Goal: Check status: Check status

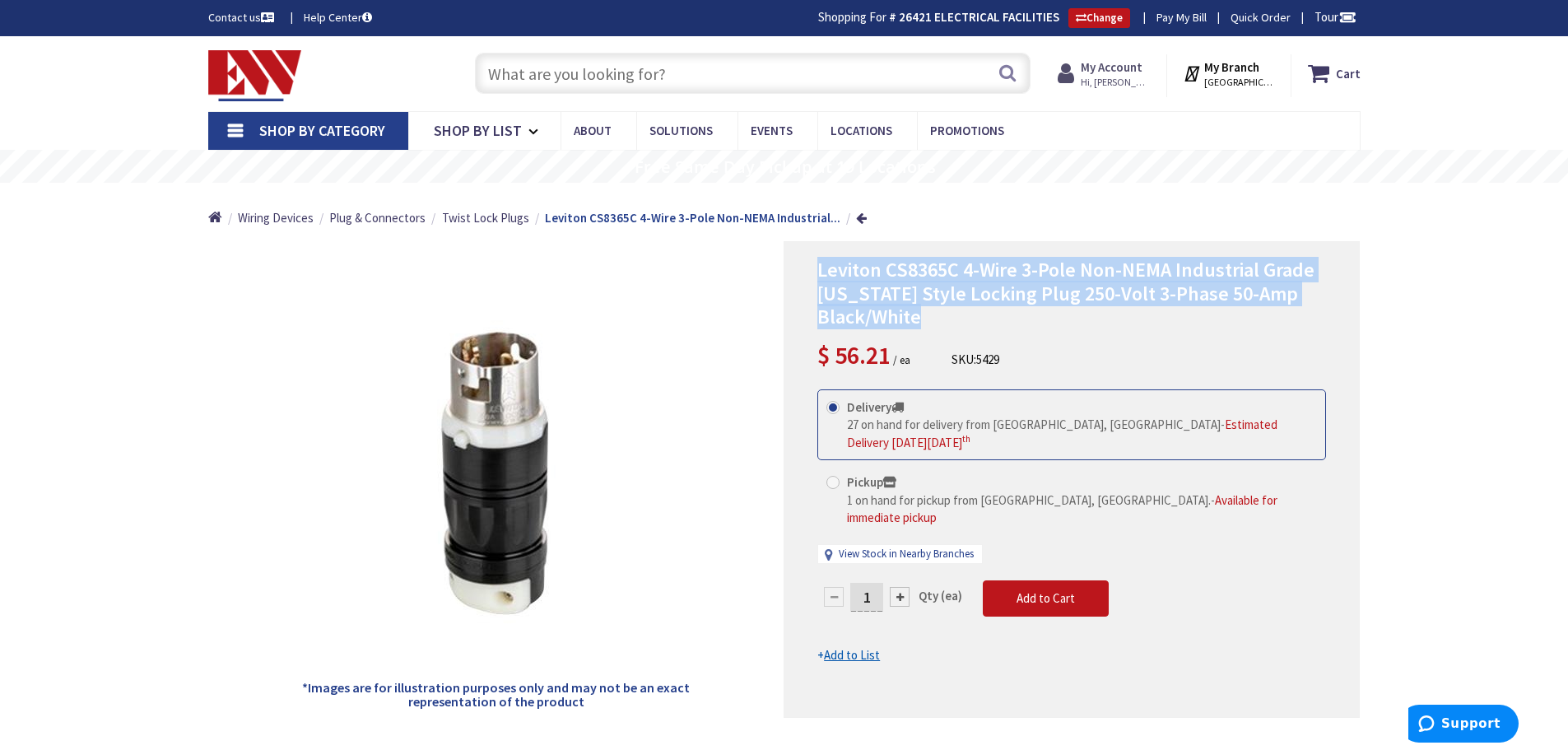
click at [1116, 66] on strong "My Account" at bounding box center [1111, 67] width 62 height 16
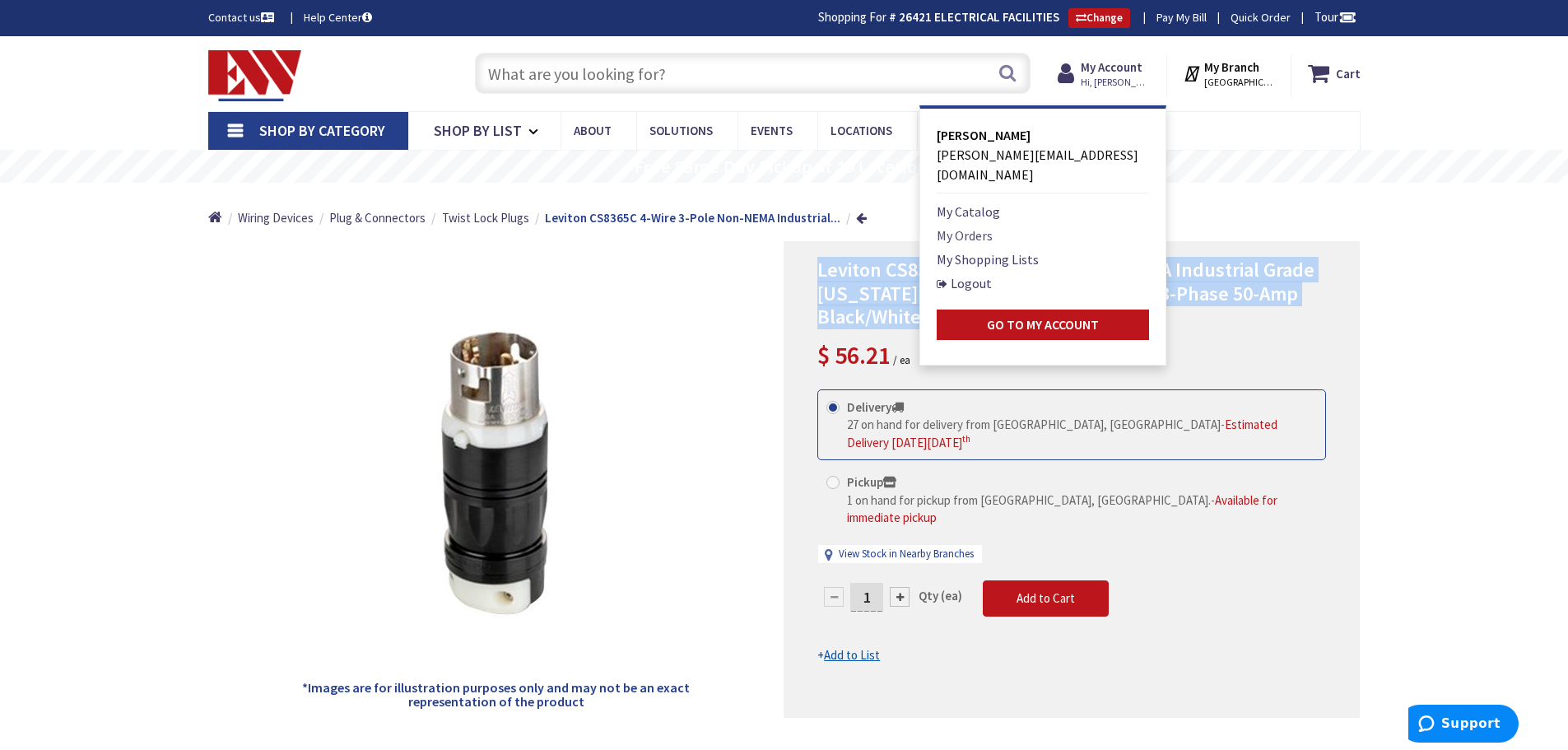
click at [953, 225] on link "My Orders" at bounding box center [964, 235] width 56 height 19
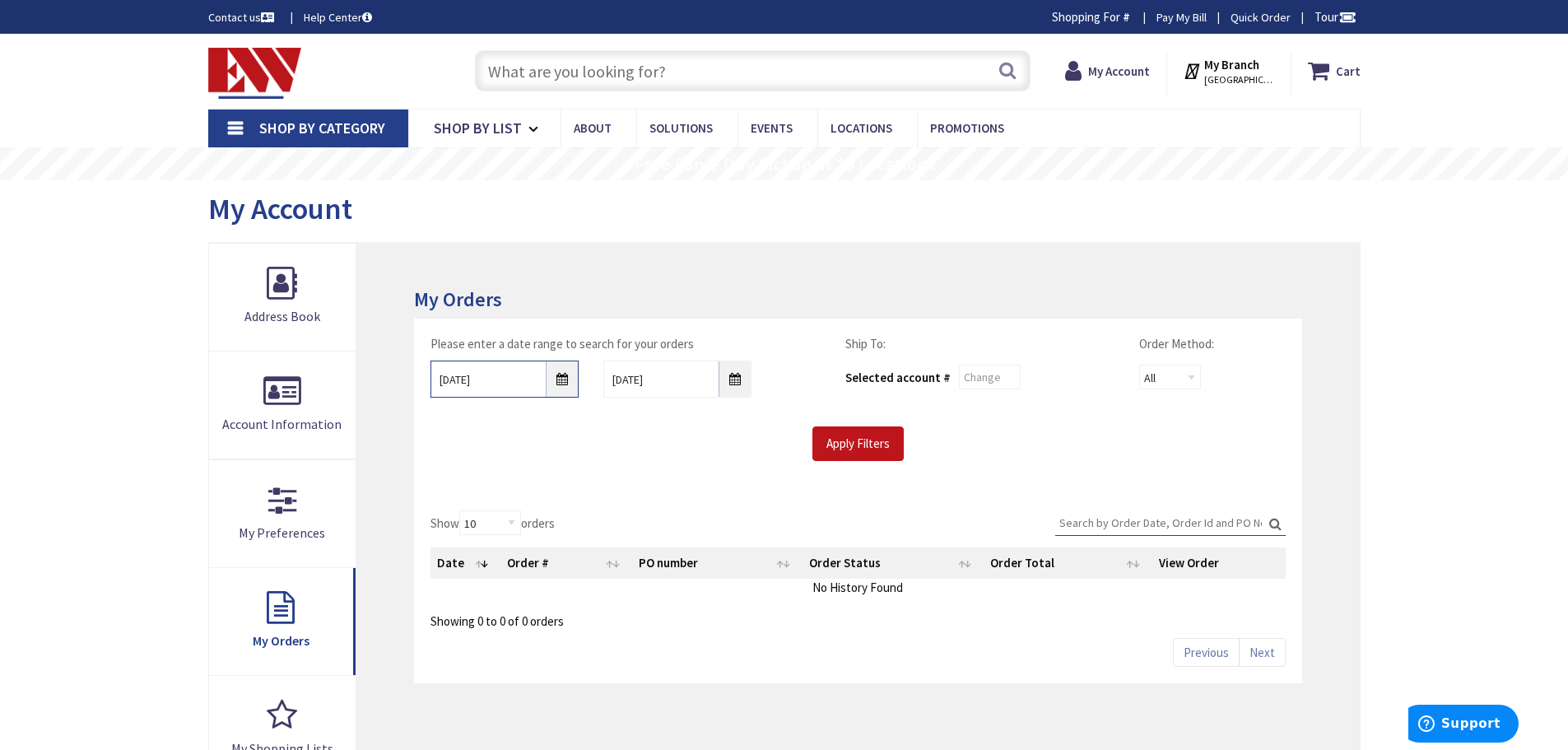
click at [569, 384] on input "[DATE]" at bounding box center [504, 379] width 148 height 37
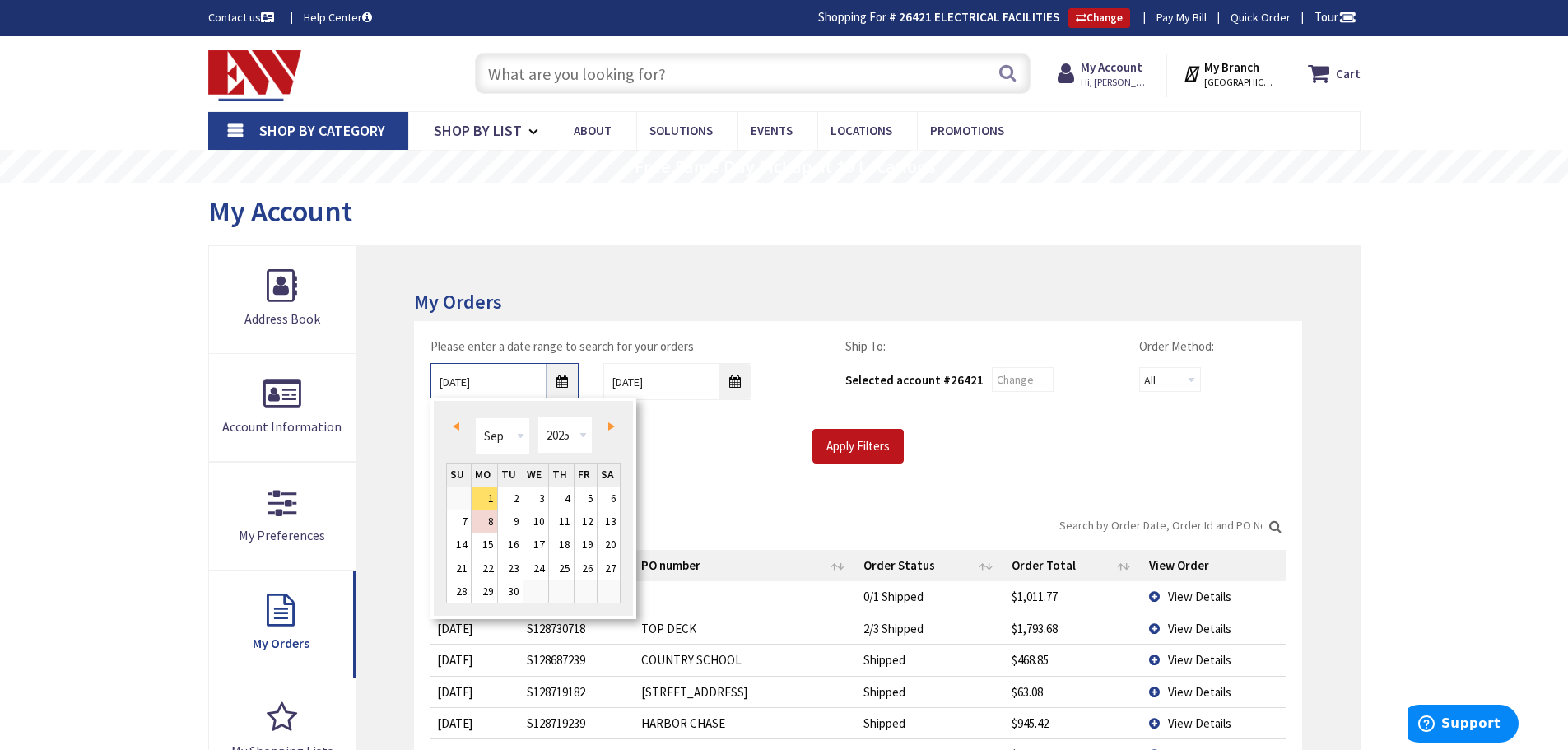
type input "[GEOGRAPHIC_DATA], [STREET_ADDRESS][DEMOGRAPHIC_DATA]"
click at [583, 434] on select "1980 1981 1982 1983 1984 1985 1986 1987 1988 1989 1990 1991 1992 1993 1994 1995…" at bounding box center [564, 435] width 55 height 37
click at [464, 428] on link "Prev" at bounding box center [458, 426] width 22 height 22
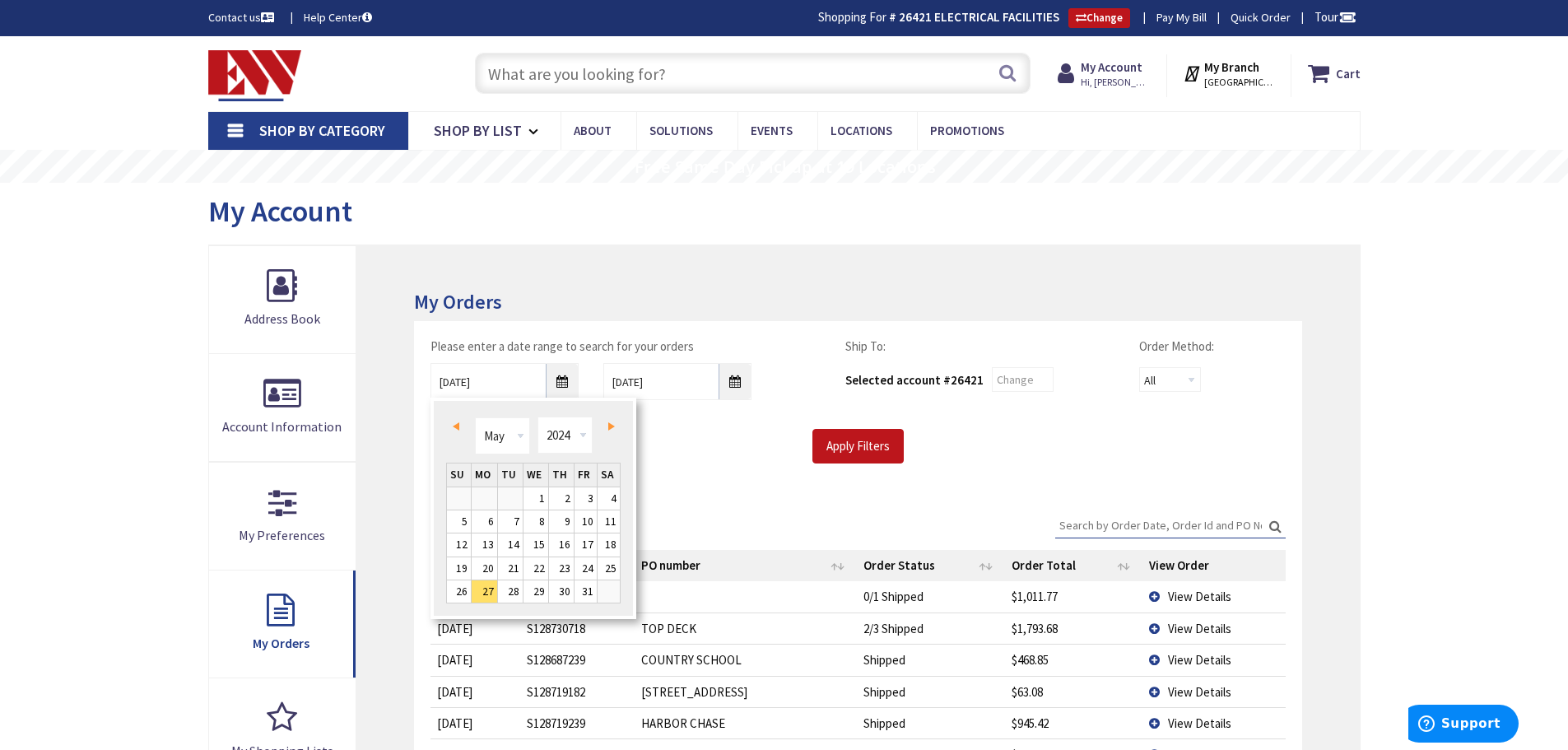
click at [611, 428] on span "Next" at bounding box center [610, 426] width 6 height 8
type input "[DATE]"
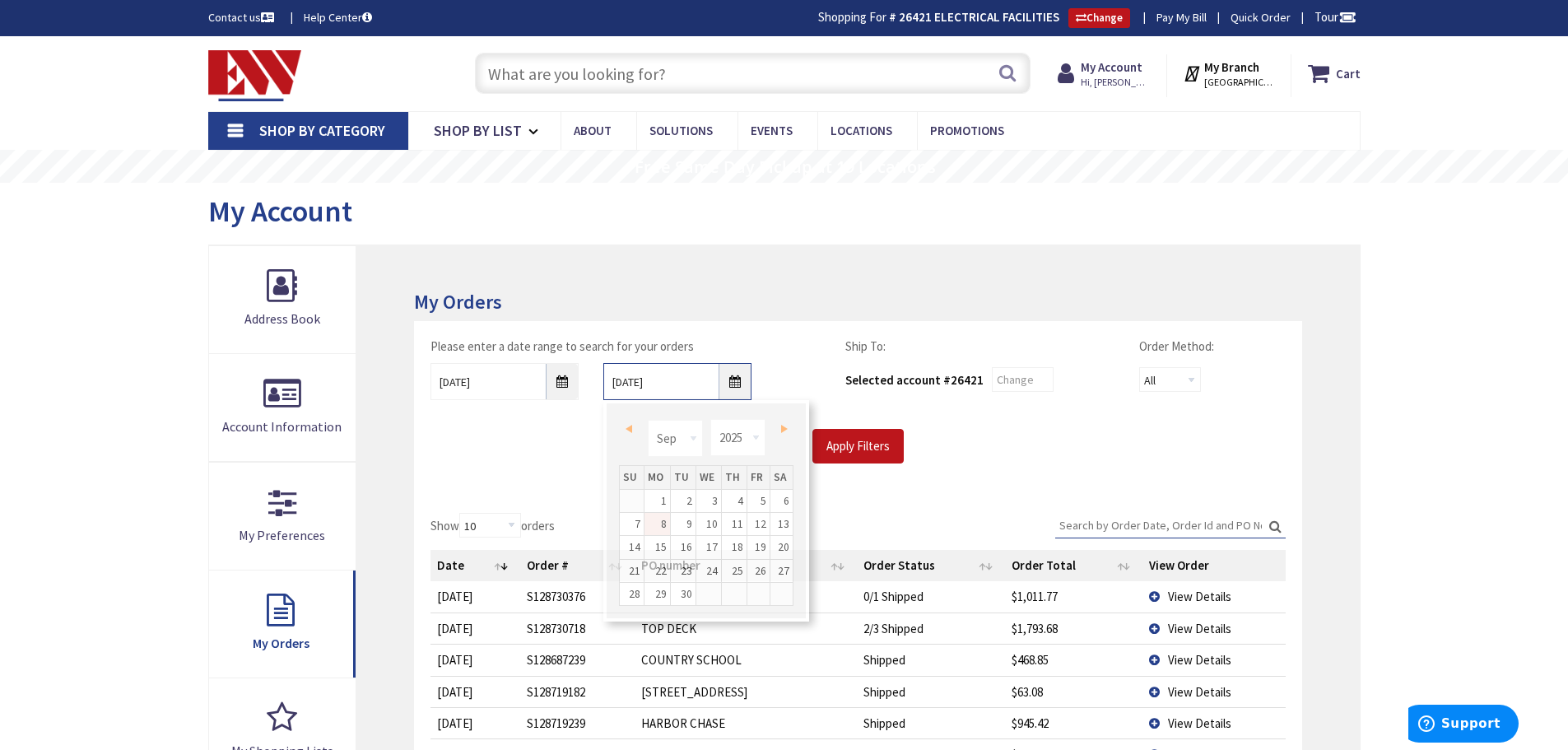
click at [738, 387] on input "[DATE]" at bounding box center [678, 382] width 148 height 37
click at [782, 428] on span "Next" at bounding box center [784, 428] width 6 height 8
click at [735, 489] on link "1" at bounding box center [734, 500] width 25 height 22
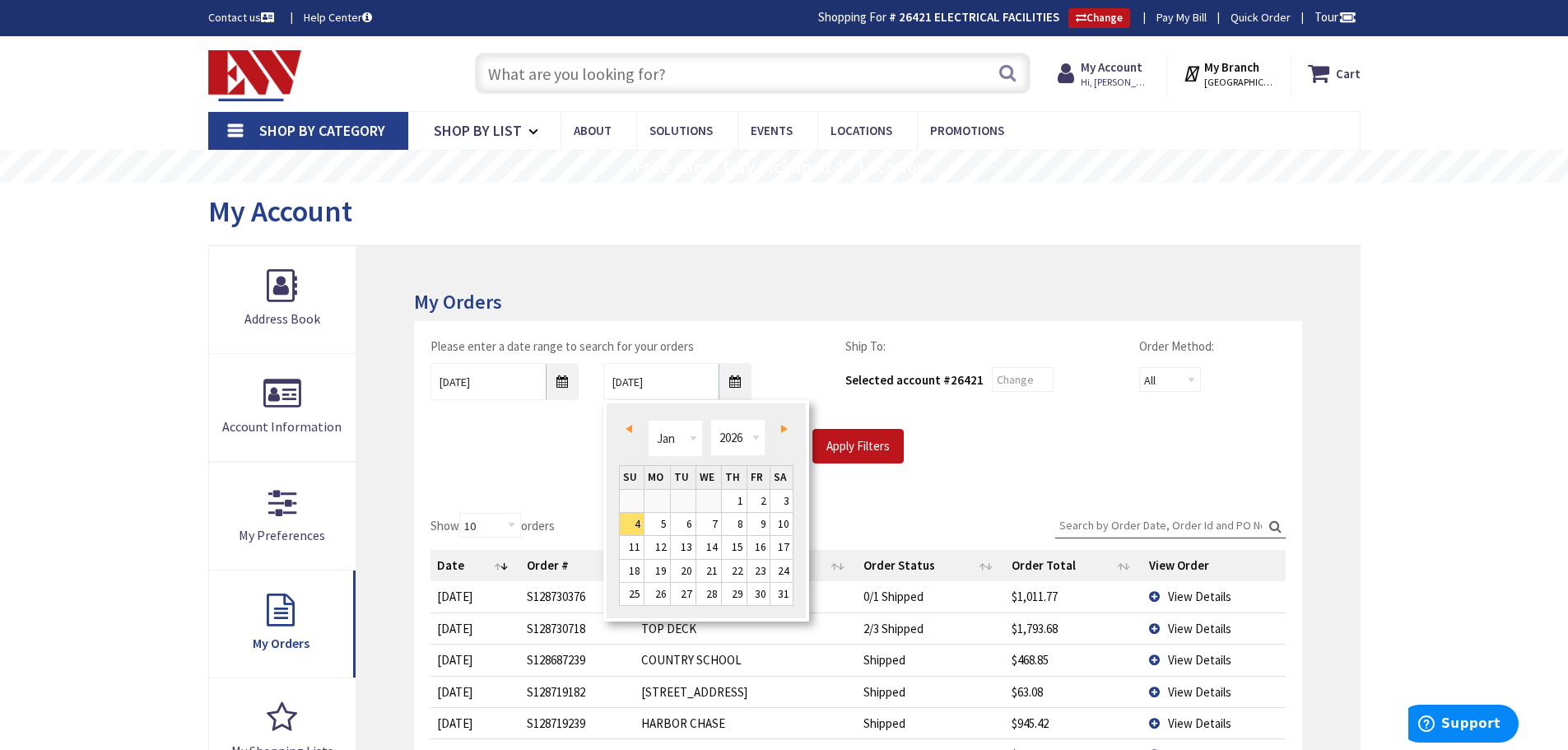
type input "[DATE]"
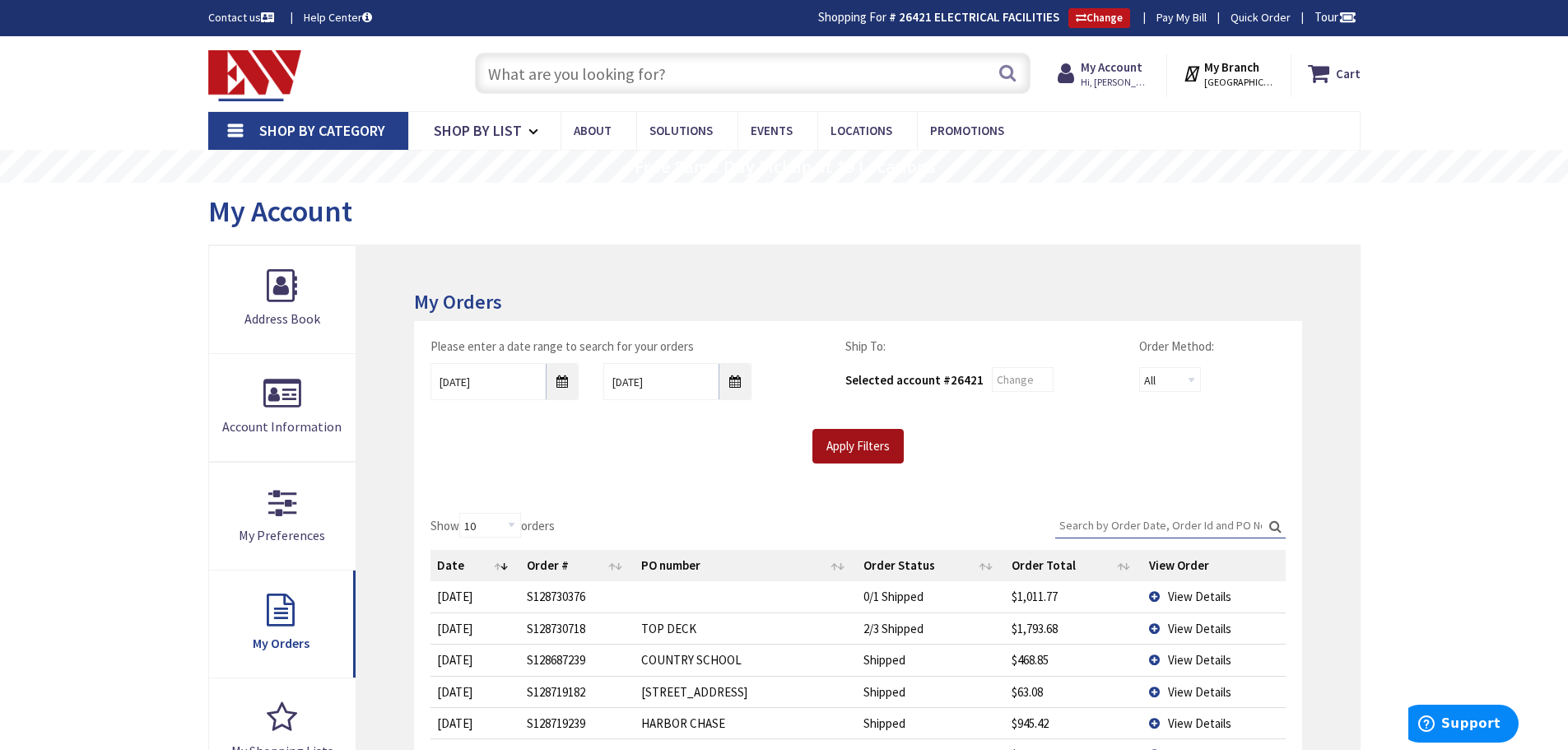
click at [855, 450] on input "Apply Filters" at bounding box center [858, 445] width 91 height 34
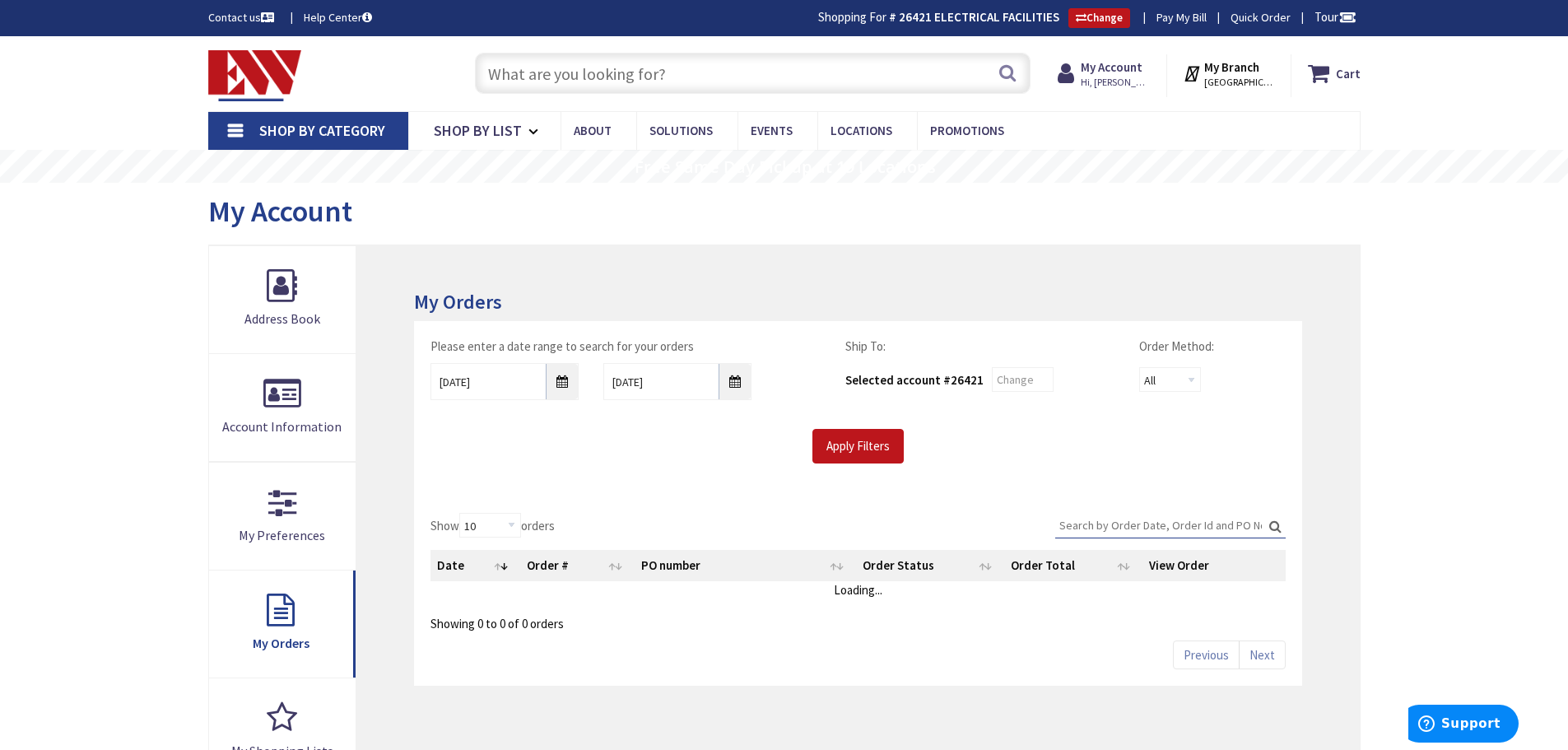
click at [1089, 514] on input "Search:" at bounding box center [1170, 525] width 231 height 25
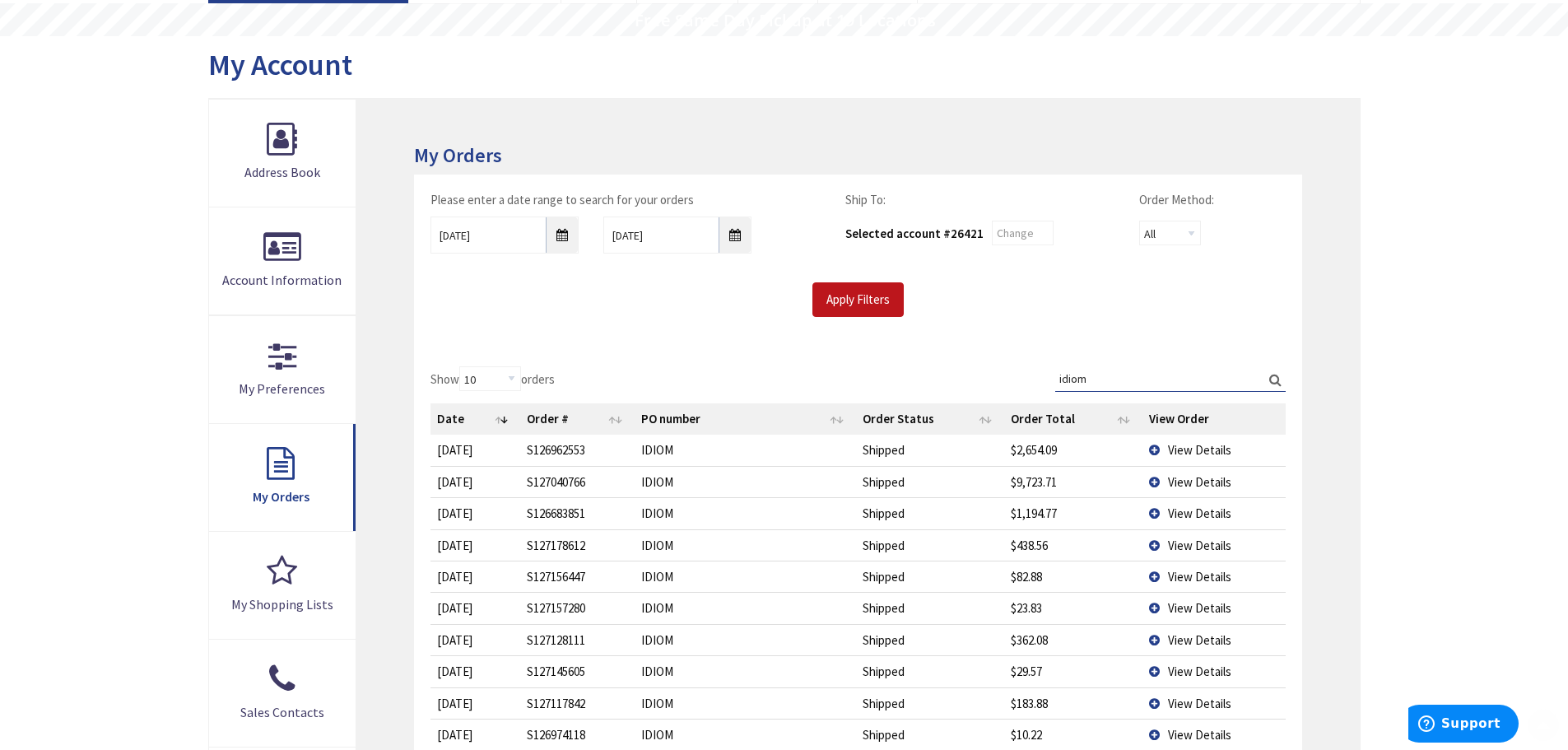
scroll to position [164, 0]
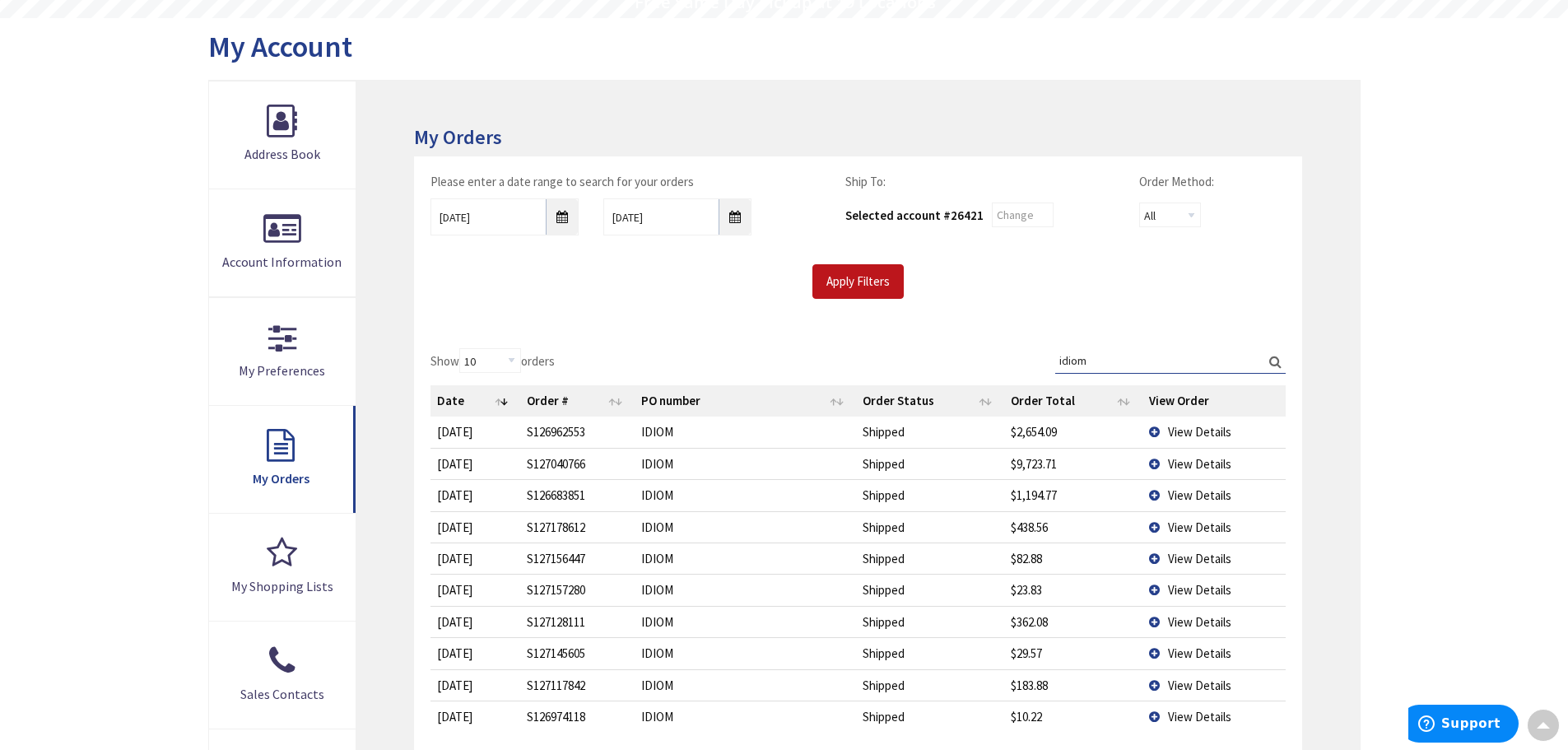
type input "idiom"
click at [1185, 466] on span "View Details" at bounding box center [1200, 464] width 64 height 16
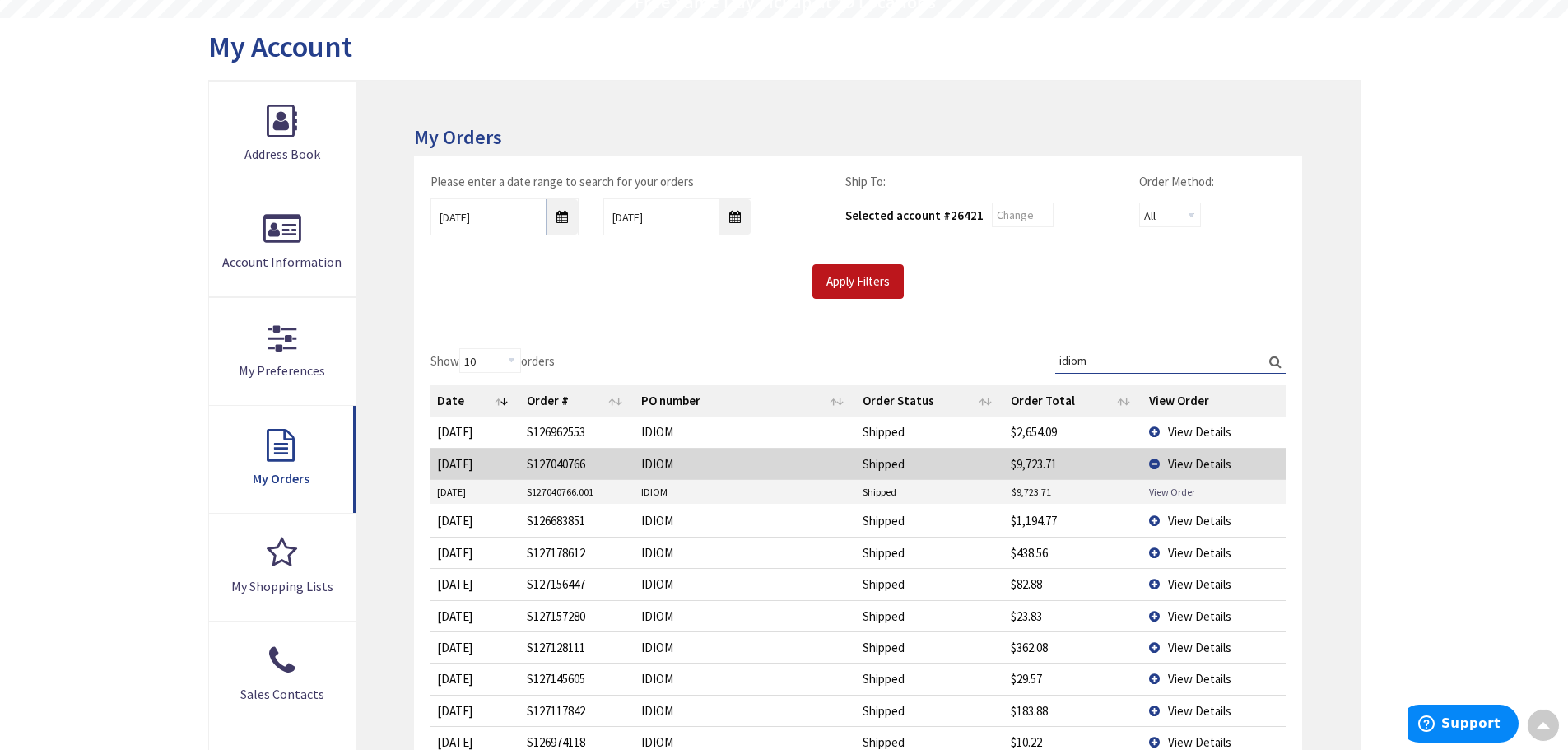
click at [1157, 488] on link "View Order" at bounding box center [1172, 492] width 46 height 14
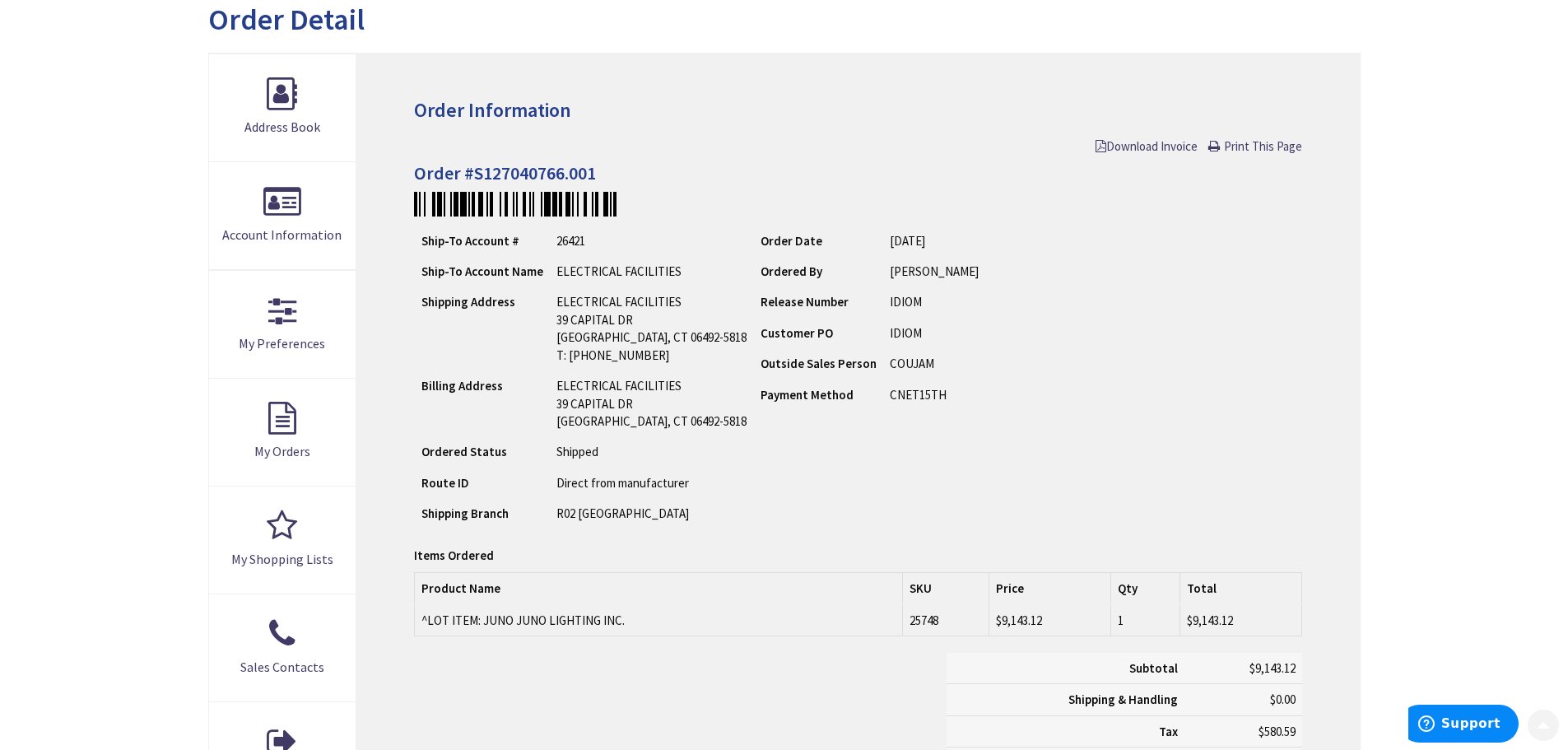
scroll to position [249, 0]
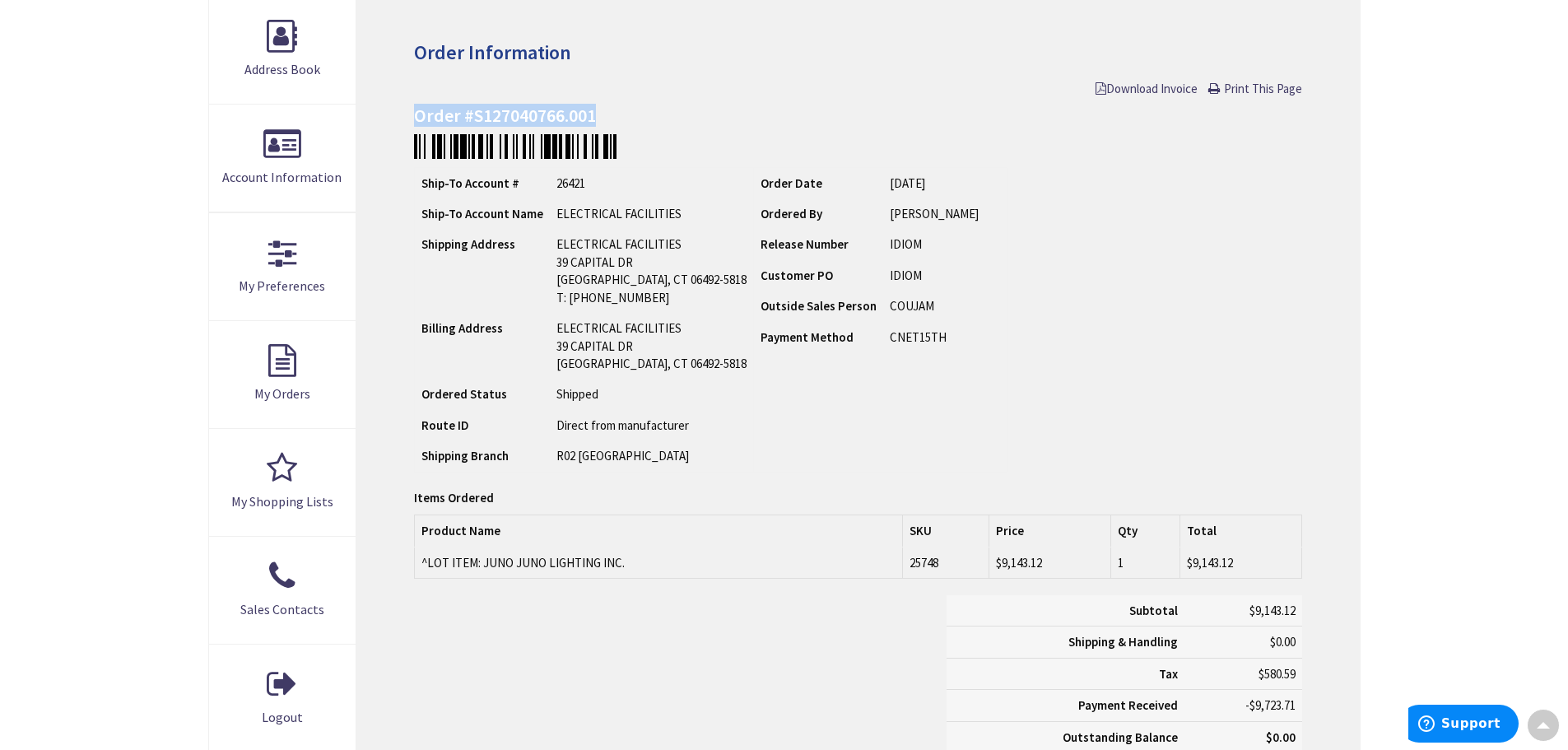
drag, startPoint x: 410, startPoint y: 110, endPoint x: 596, endPoint y: 124, distance: 186.5
click at [596, 124] on div "Order Information Download Invoice Print This Page Order #S127040766.001 Ship-T…" at bounding box center [857, 405] width 1003 height 819
copy h4 "Order #S127040766.001"
